Goal: Find contact information: Find contact information

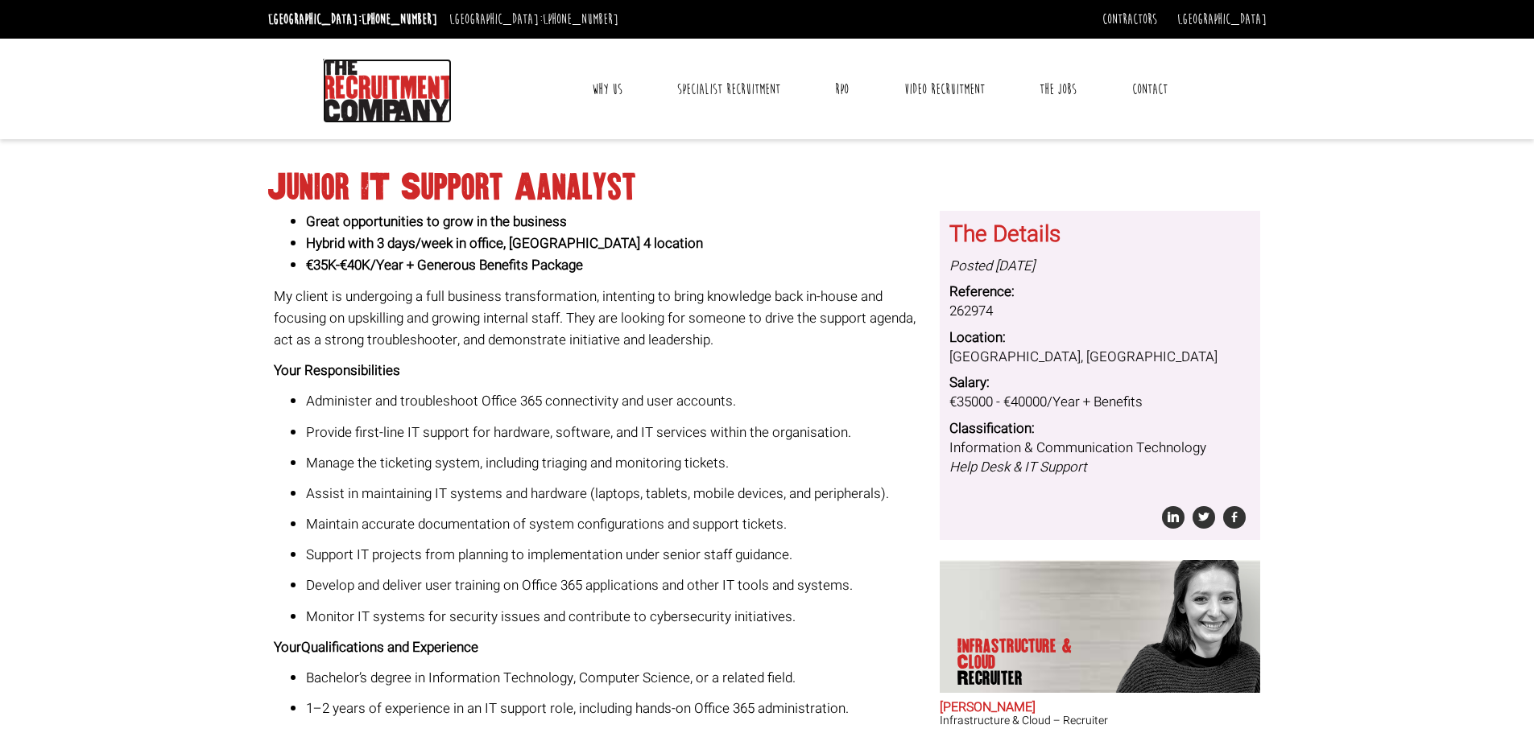
click at [399, 116] on img at bounding box center [387, 91] width 129 height 64
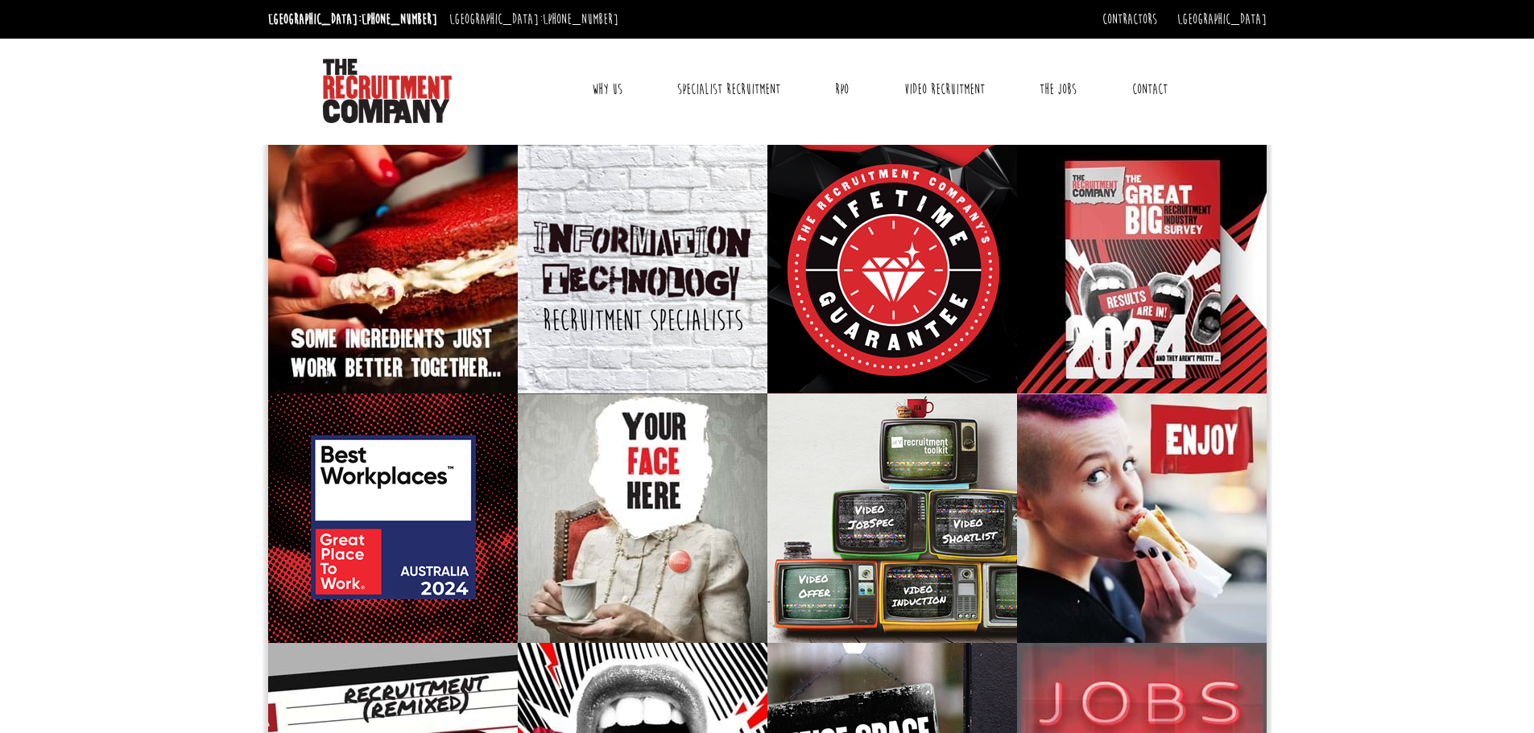
click at [1148, 93] on link "Contact" at bounding box center [1150, 89] width 60 height 40
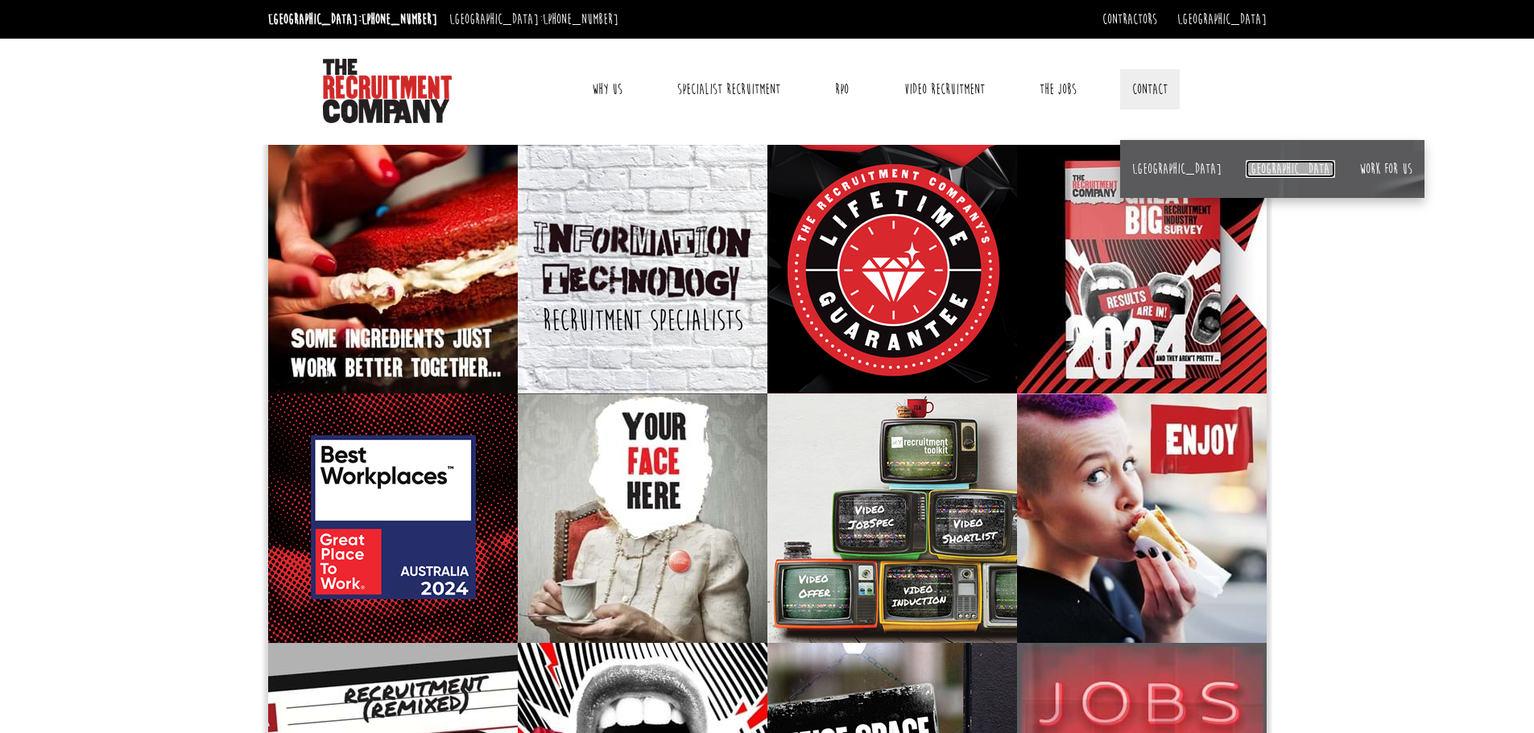
click at [1246, 165] on link "[GEOGRAPHIC_DATA]" at bounding box center [1290, 169] width 89 height 18
